Goal: Navigation & Orientation: Find specific page/section

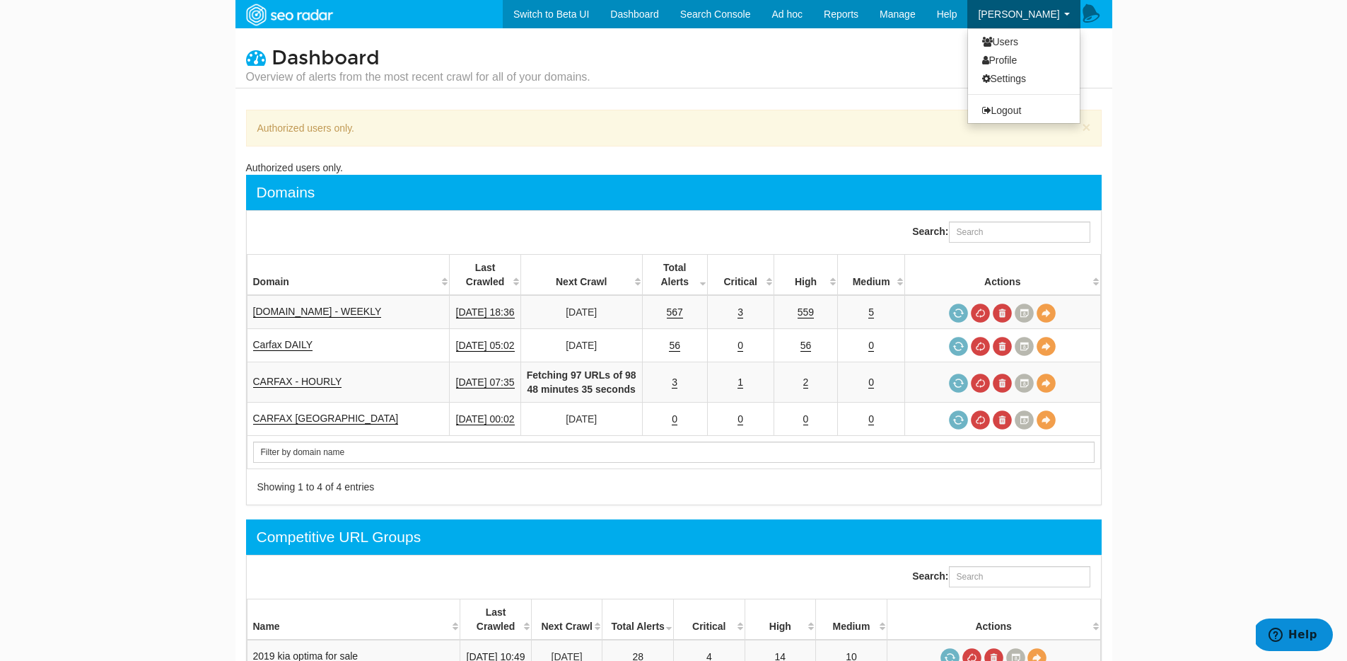
click at [1023, 25] on link "[PERSON_NAME]" at bounding box center [1023, 14] width 112 height 28
click at [1018, 64] on link "Profile" at bounding box center [1024, 60] width 112 height 18
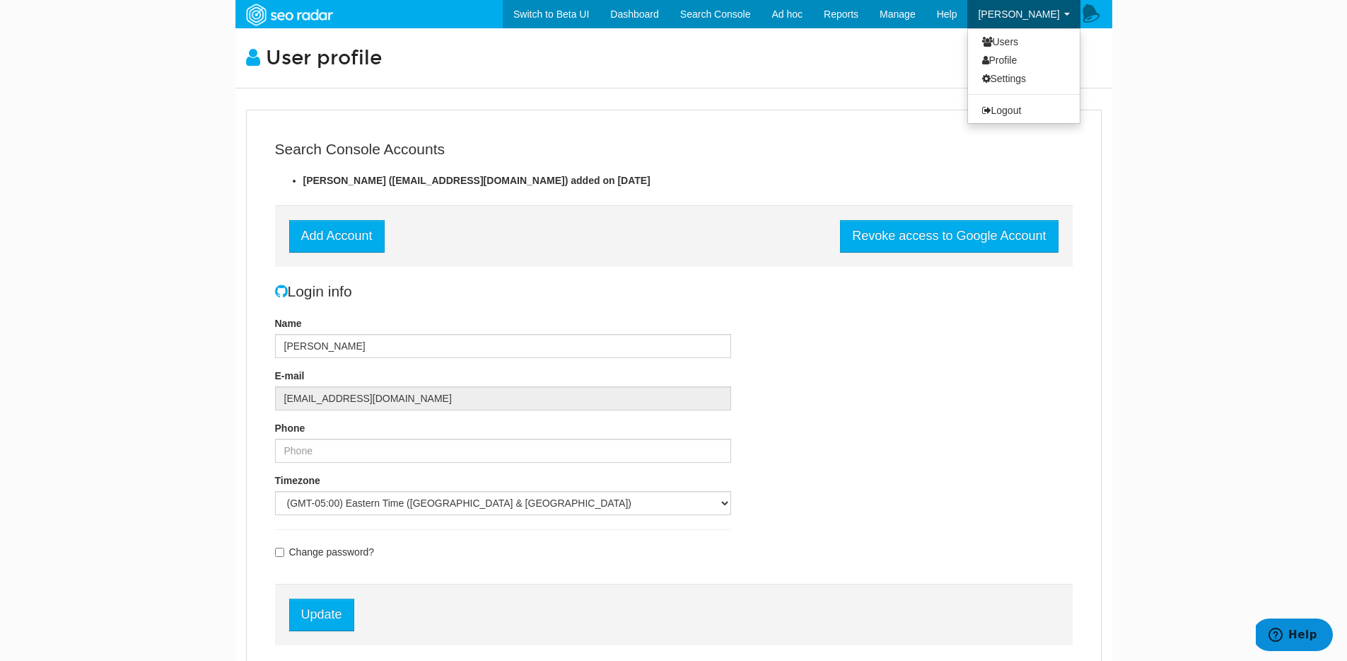
click at [1060, 15] on link "[PERSON_NAME]" at bounding box center [1023, 14] width 112 height 28
click at [1029, 36] on link "Users" at bounding box center [1024, 42] width 112 height 18
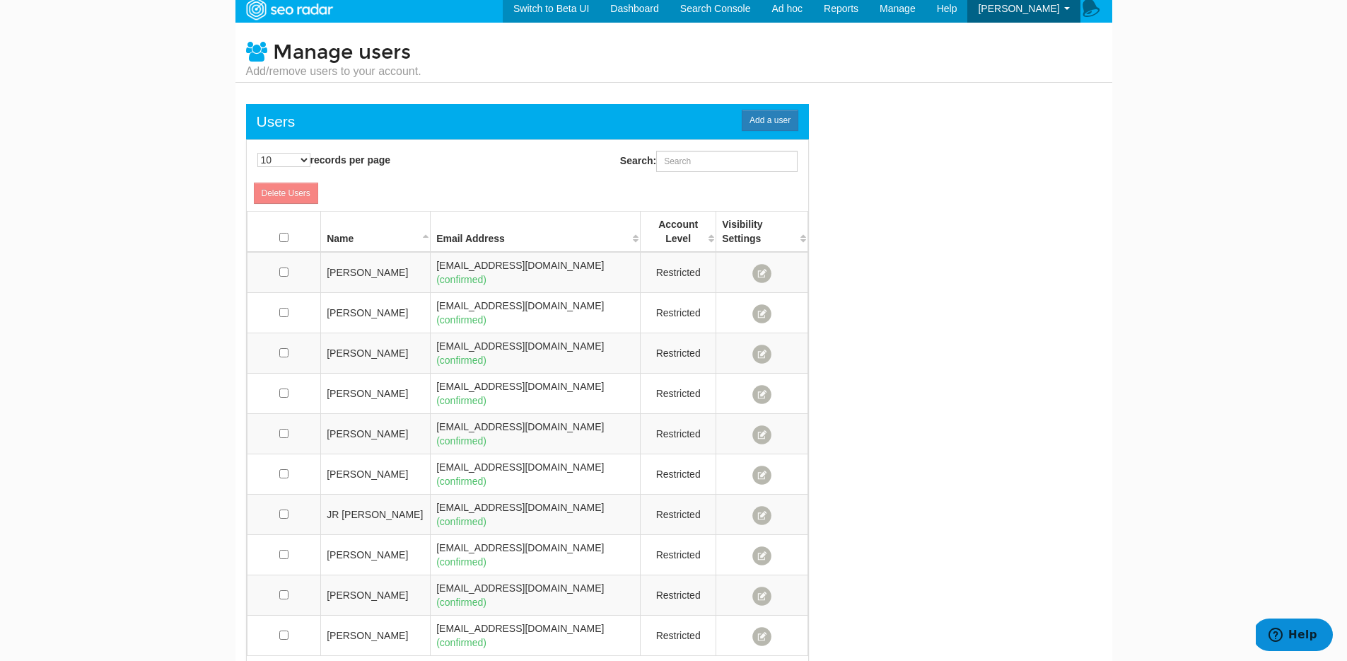
scroll to position [8, 0]
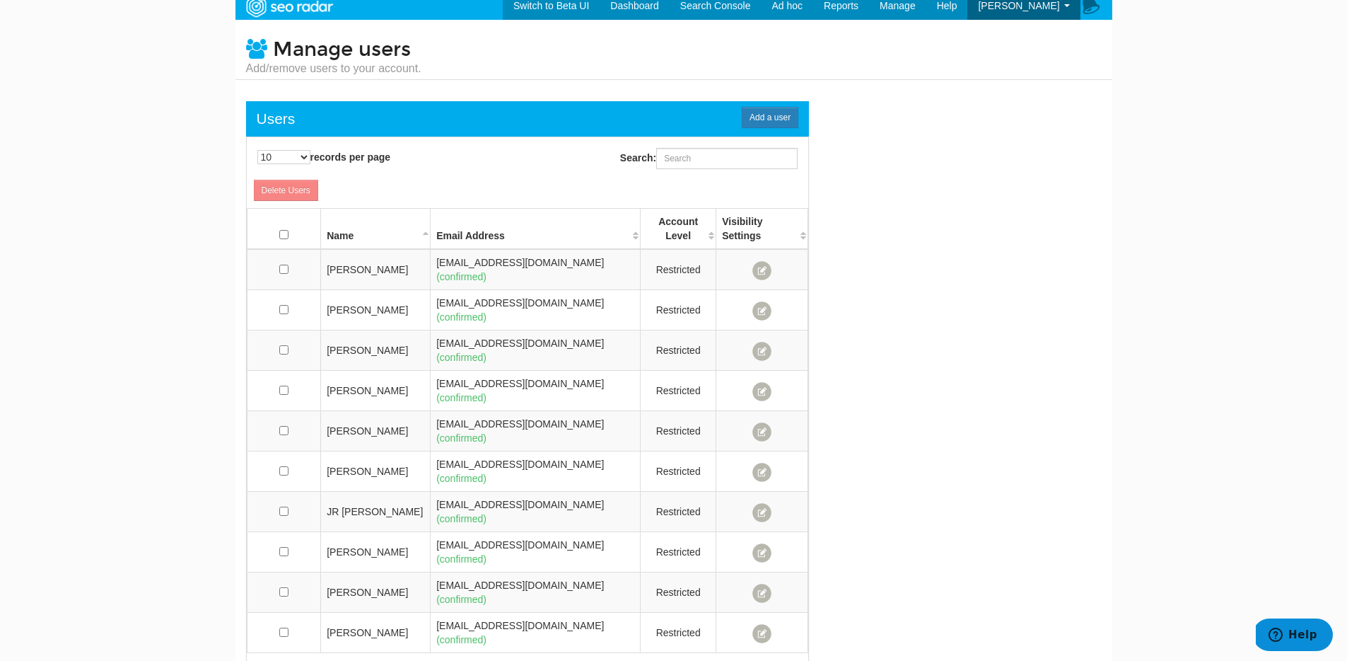
click at [798, 660] on div "← Previous 1 2 Next →" at bounding box center [672, 673] width 288 height 24
click at [791, 660] on link "Next →" at bounding box center [776, 671] width 44 height 21
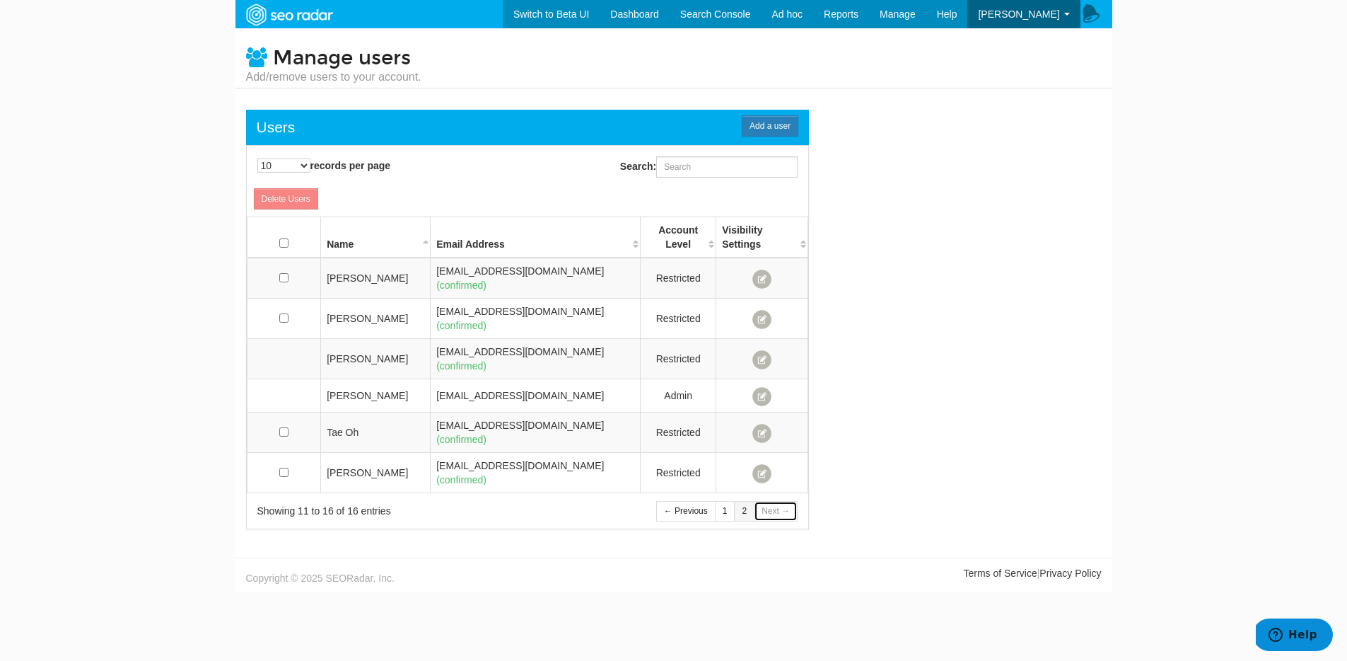
scroll to position [0, 0]
click at [733, 501] on link "1" at bounding box center [730, 511] width 21 height 21
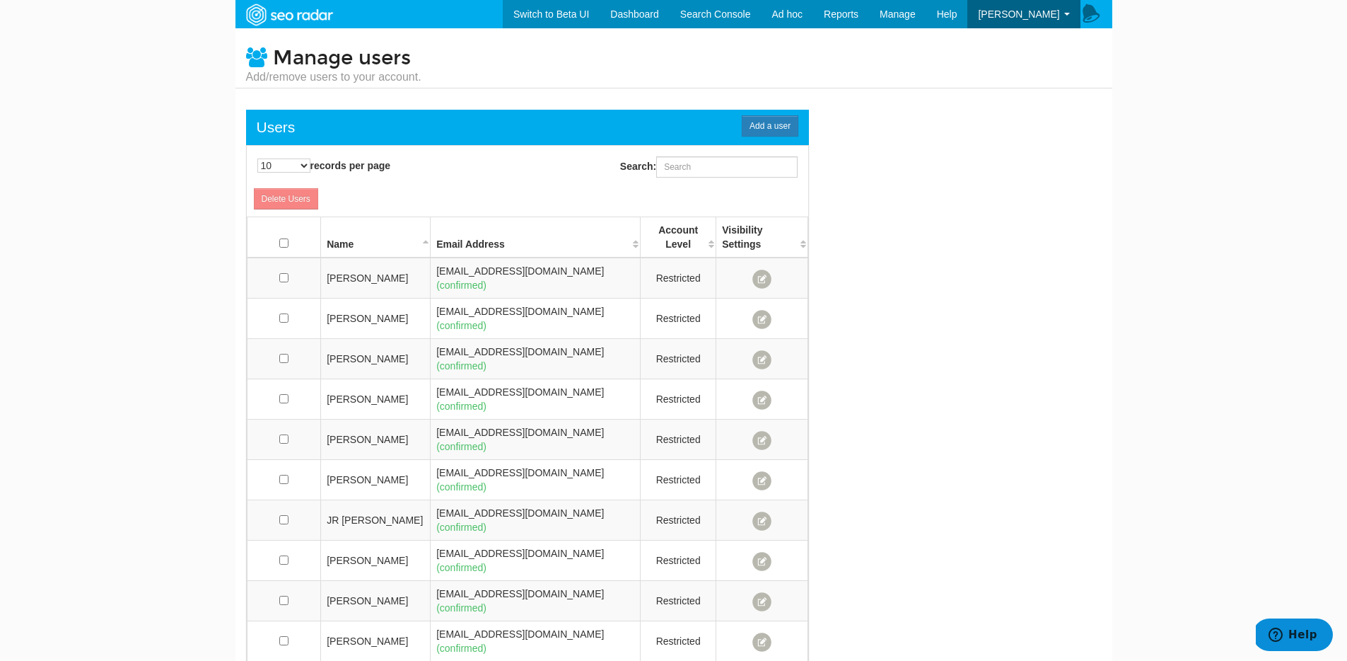
click at [1090, 9] on icon at bounding box center [1091, 14] width 21 height 21
click at [583, 43] on div at bounding box center [673, 345] width 1347 height 690
click at [615, 11] on link "Dashboard" at bounding box center [635, 14] width 70 height 28
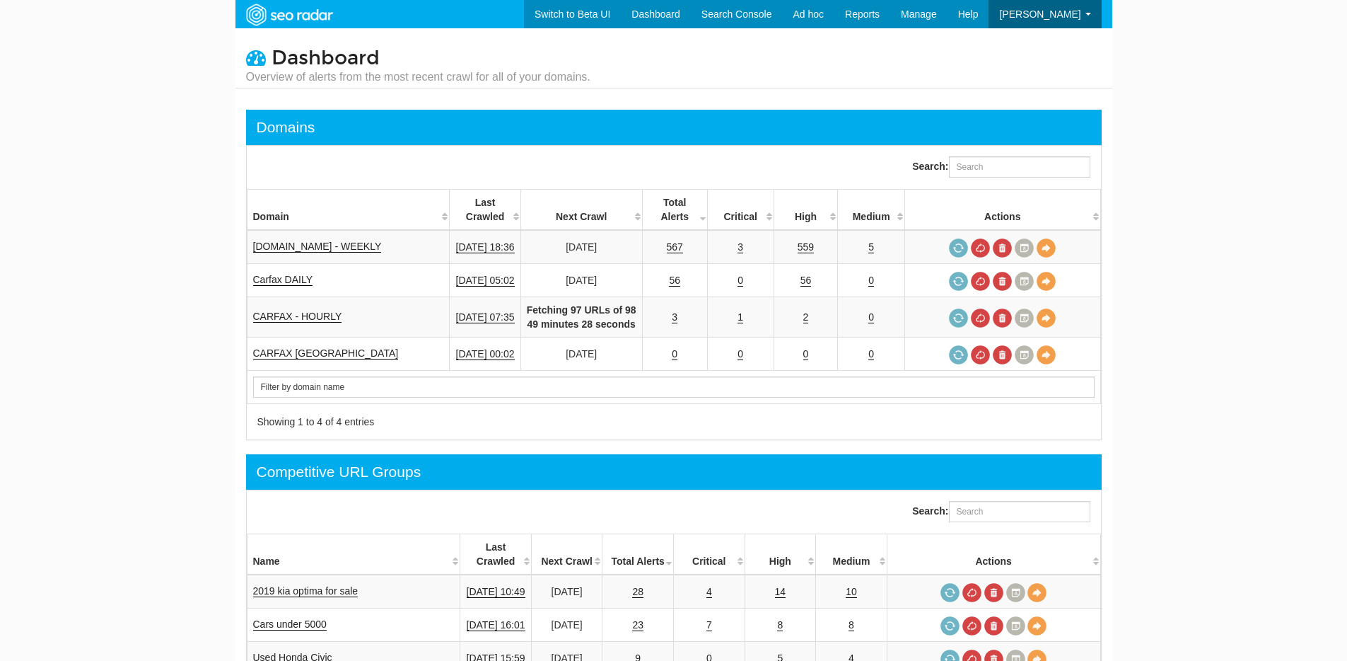
scroll to position [57, 0]
